Goal: Task Accomplishment & Management: Use online tool/utility

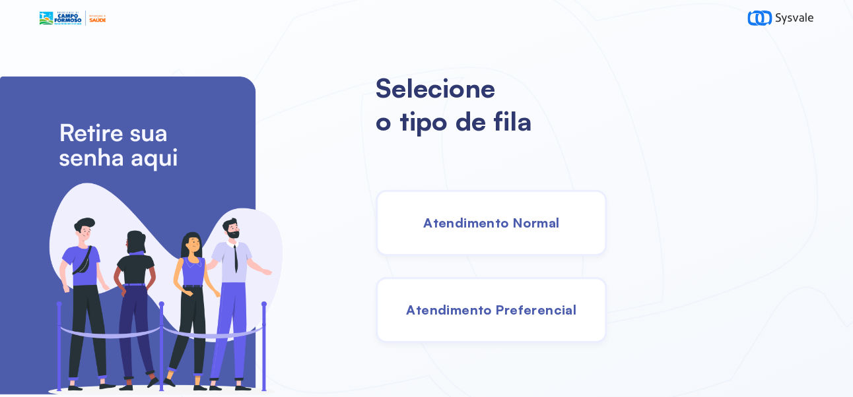
click at [559, 231] on span "Atendimento Normal" at bounding box center [491, 222] width 136 height 16
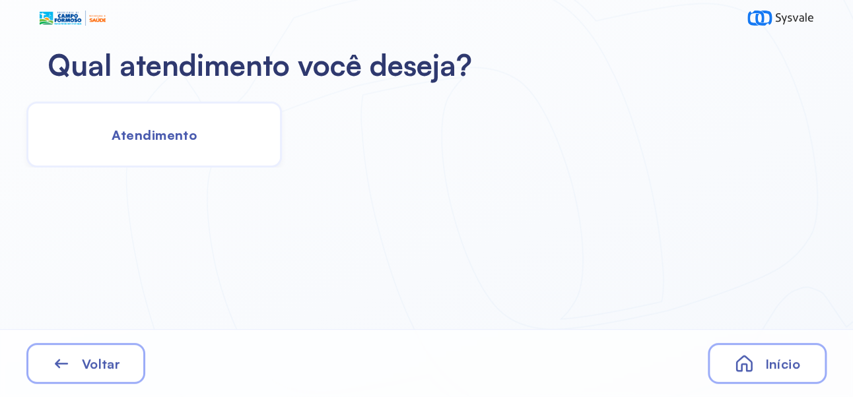
click at [145, 131] on span "Atendimento" at bounding box center [154, 135] width 85 height 16
